Goal: Transaction & Acquisition: Subscribe to service/newsletter

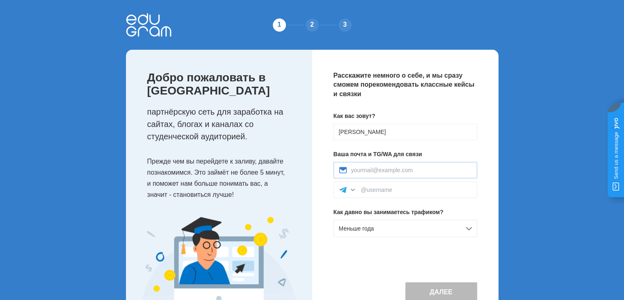
type input "[EMAIL_ADDRESS][DOMAIN_NAME]"
click at [408, 189] on input at bounding box center [416, 189] width 111 height 7
paste input "@KIOSH1YW"
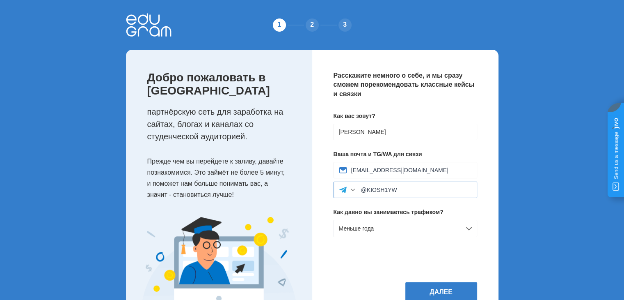
scroll to position [37, 0]
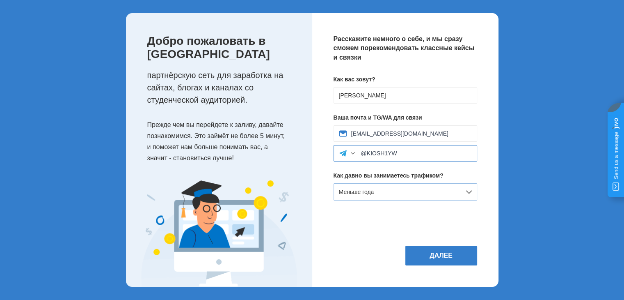
type input "@KIOSH1YW"
click at [389, 193] on div "Меньше года" at bounding box center [406, 191] width 144 height 17
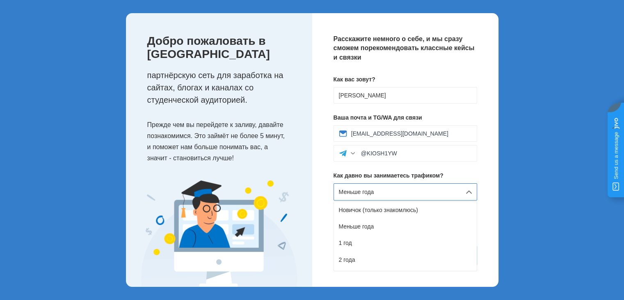
click at [389, 193] on div "Меньше года" at bounding box center [406, 191] width 144 height 17
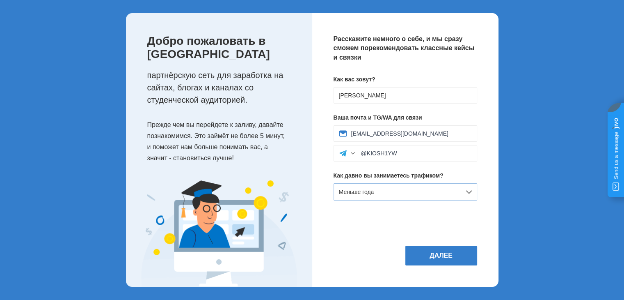
click at [389, 193] on div "Меньше года" at bounding box center [406, 191] width 144 height 17
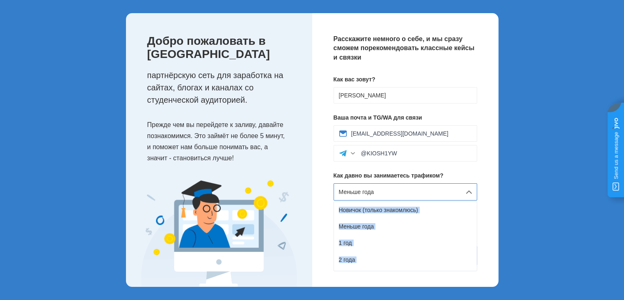
click at [389, 193] on div "Меньше года" at bounding box center [406, 191] width 144 height 17
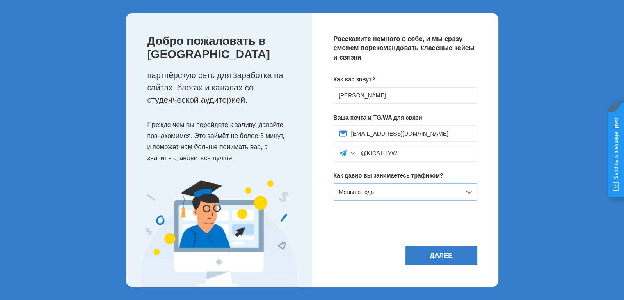
click at [389, 193] on div "Меньше года" at bounding box center [406, 191] width 144 height 17
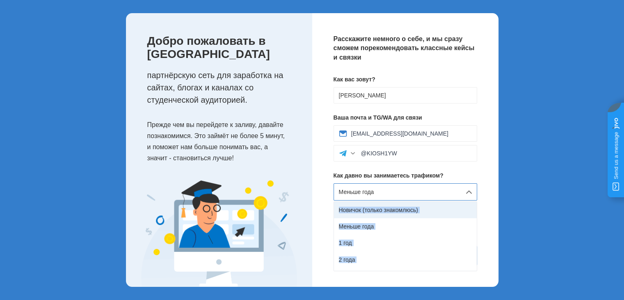
click at [395, 208] on div "Новичок (только знакомлюсь)" at bounding box center [405, 210] width 143 height 16
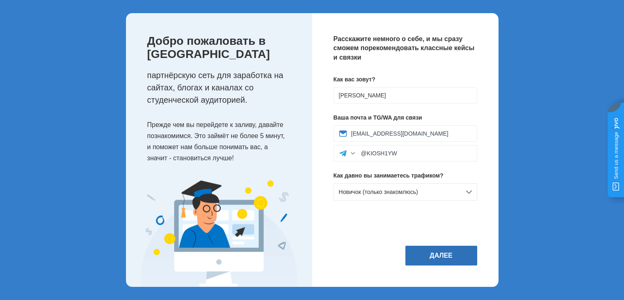
click at [443, 256] on button "Далее" at bounding box center [442, 256] width 72 height 20
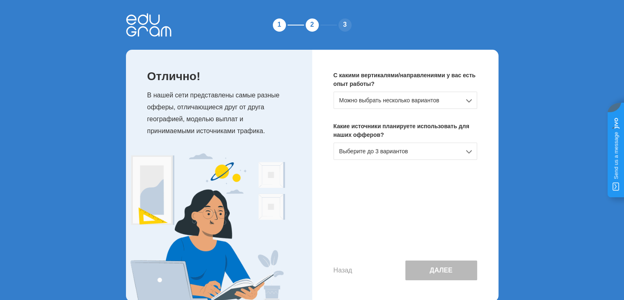
click at [395, 99] on div "Можно выбрать несколько вариантов" at bounding box center [406, 100] width 144 height 17
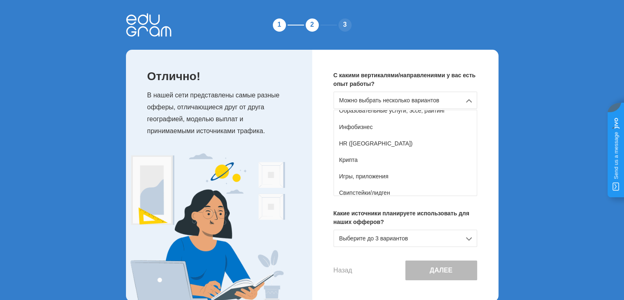
scroll to position [145, 0]
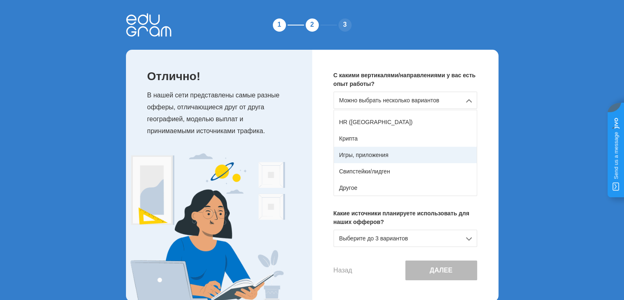
click at [379, 158] on div "Игры, приложения" at bounding box center [405, 155] width 143 height 16
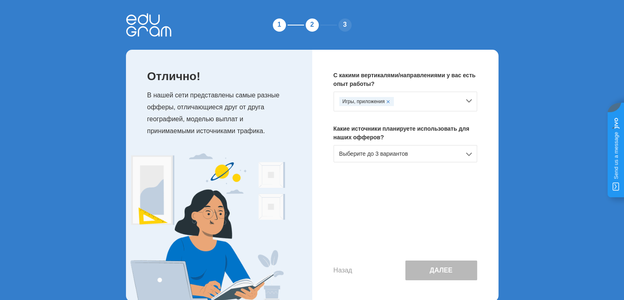
click at [379, 155] on div "Выберите до 3 вариантов" at bounding box center [406, 153] width 144 height 17
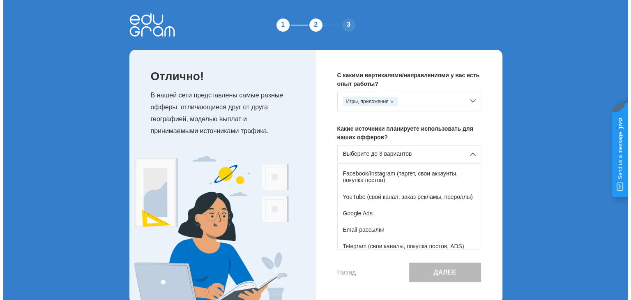
scroll to position [41, 0]
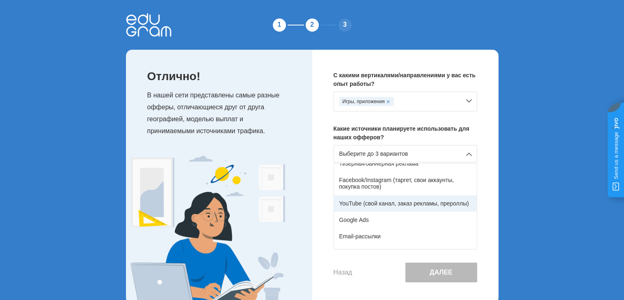
click at [373, 204] on div "YouTube (свой канал, заказ рекламы, прероллы)" at bounding box center [405, 203] width 143 height 16
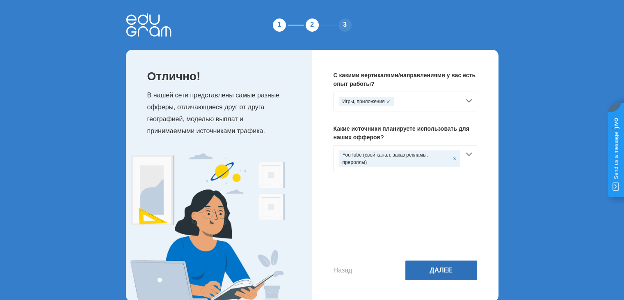
click at [431, 268] on button "Далее" at bounding box center [442, 270] width 72 height 20
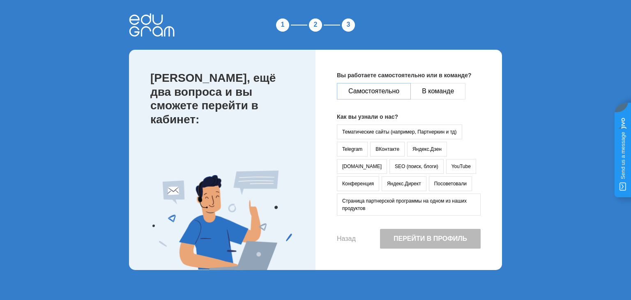
click at [388, 94] on button "Самостоятельно" at bounding box center [374, 91] width 74 height 16
click at [446, 166] on button "YouTube" at bounding box center [461, 166] width 30 height 15
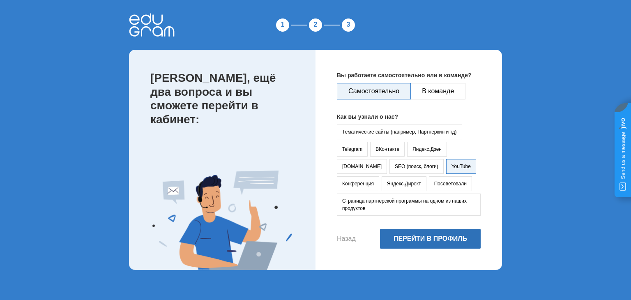
click at [424, 237] on button "Перейти в профиль" at bounding box center [430, 239] width 101 height 20
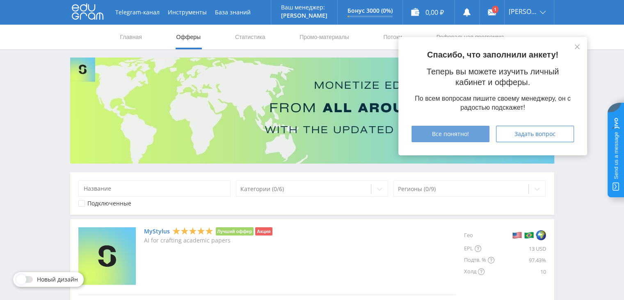
click at [474, 131] on div "Все понятно!" at bounding box center [450, 134] width 57 height 7
click at [445, 135] on span "Все понятно!" at bounding box center [450, 134] width 37 height 7
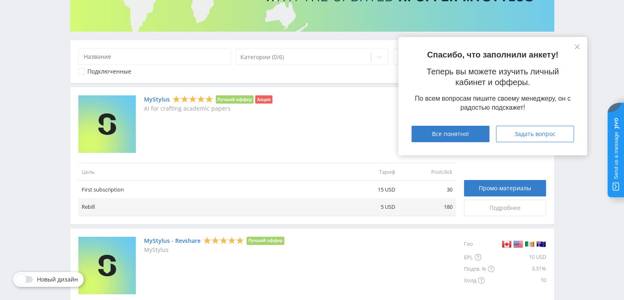
scroll to position [123, 0]
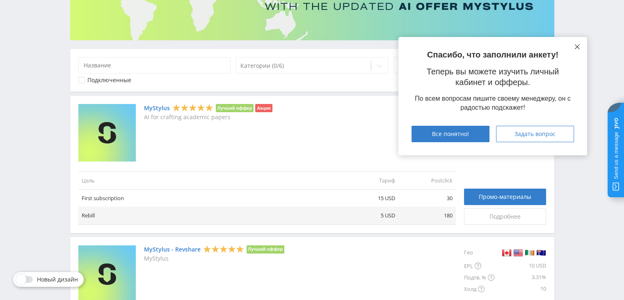
click at [574, 46] on button at bounding box center [577, 47] width 7 height 7
click at [578, 46] on icon at bounding box center [577, 46] width 5 height 5
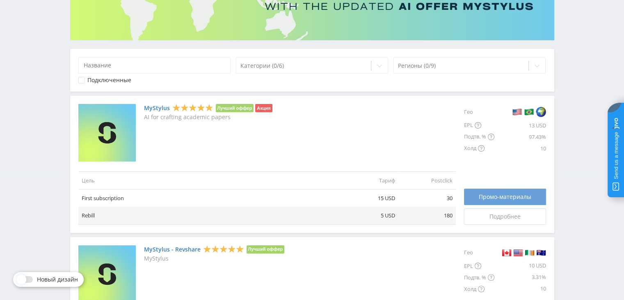
click at [475, 196] on div "Промо-материалы" at bounding box center [506, 196] width 62 height 7
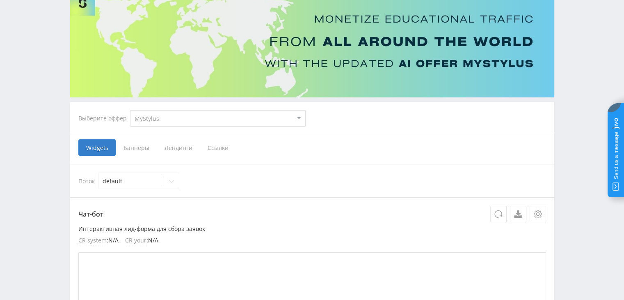
scroll to position [41, 0]
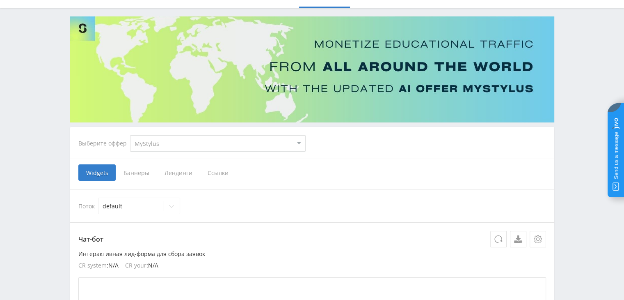
click at [217, 174] on span "Ссылки" at bounding box center [218, 172] width 37 height 16
click at [0, 0] on input "Ссылки" at bounding box center [0, 0] width 0 height 0
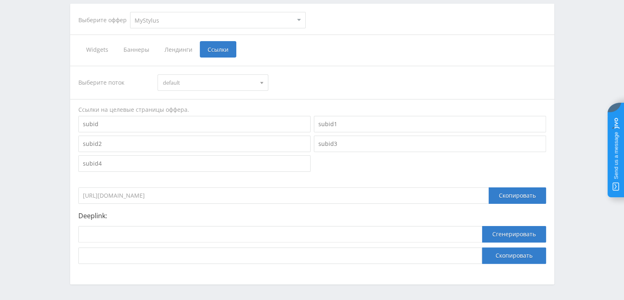
scroll to position [194, 0]
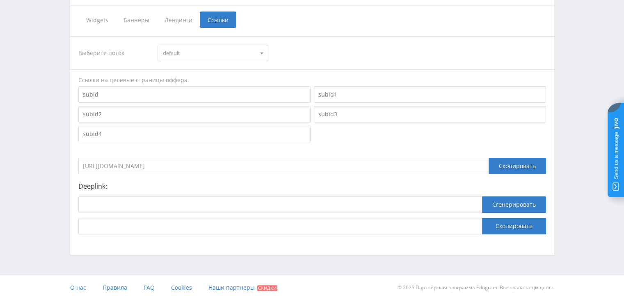
drag, startPoint x: 216, startPoint y: 170, endPoint x: 48, endPoint y: 169, distance: 167.9
click at [48, 169] on div "Telegram-канал Инструменты База знаний Ваш менеджер: [PERSON_NAME] Alex Online …" at bounding box center [312, 52] width 624 height 493
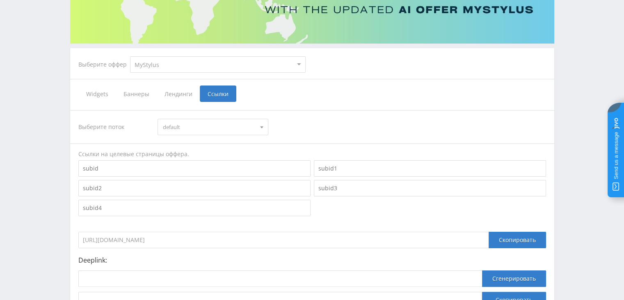
scroll to position [123, 0]
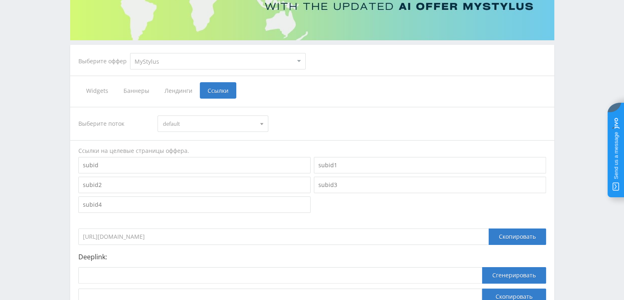
click at [168, 237] on input "[URL][DOMAIN_NAME]" at bounding box center [283, 236] width 411 height 16
